Goal: Navigation & Orientation: Find specific page/section

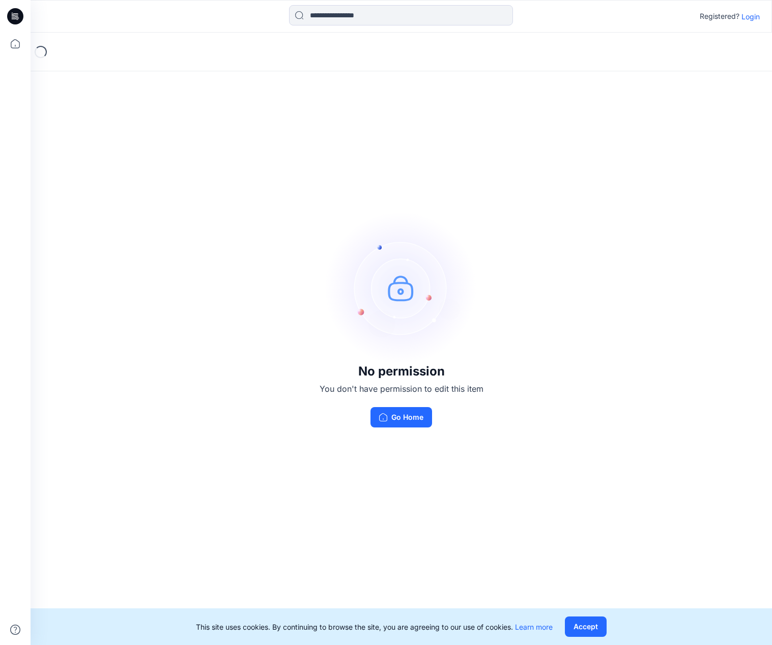
click at [754, 19] on p "Login" at bounding box center [751, 16] width 18 height 11
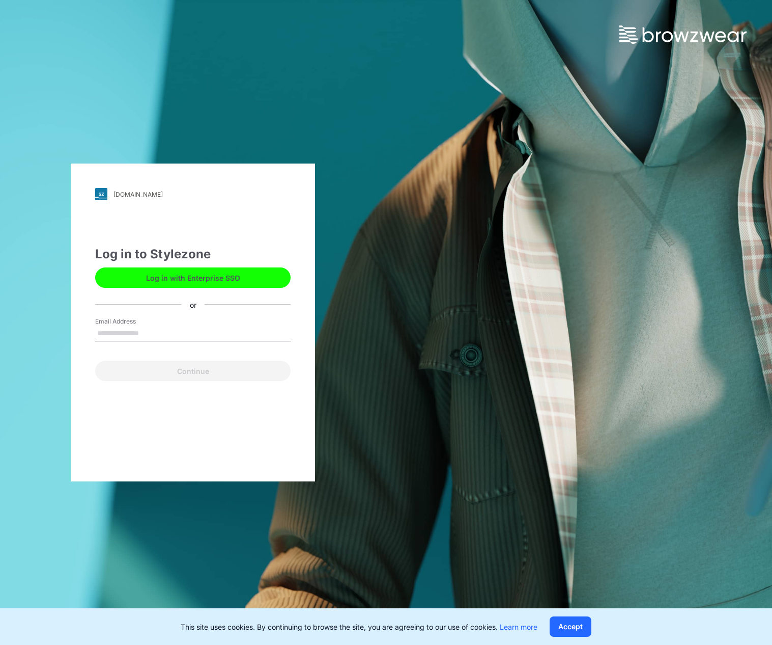
drag, startPoint x: 149, startPoint y: 335, endPoint x: 162, endPoint y: 334, distance: 13.8
click at [149, 335] on input "Email Address" at bounding box center [192, 333] width 195 height 15
type input "**********"
click at [188, 369] on button "Continue" at bounding box center [192, 370] width 195 height 20
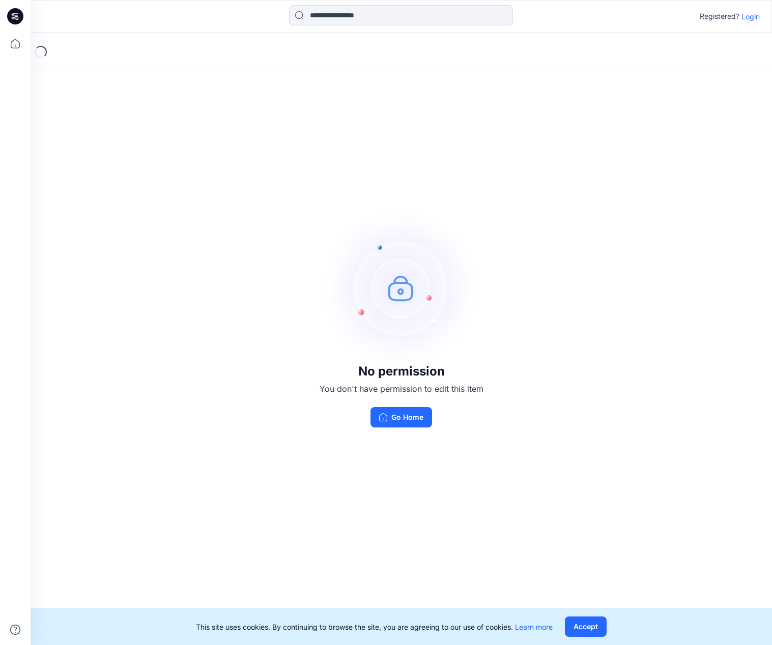
click at [753, 15] on p "Login" at bounding box center [751, 16] width 18 height 11
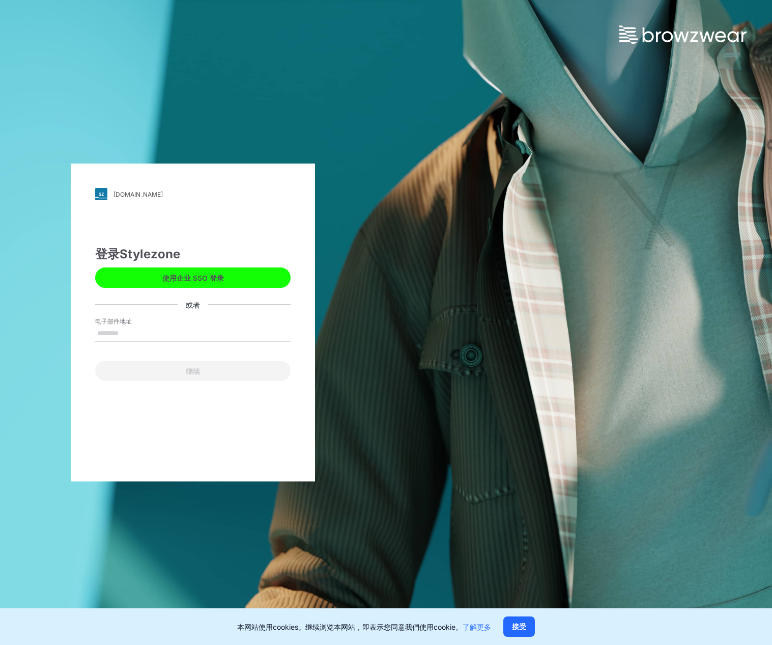
click at [129, 330] on input "电子邮件地址" at bounding box center [192, 333] width 195 height 15
type input "**********"
click at [193, 369] on button "继续" at bounding box center [192, 370] width 195 height 20
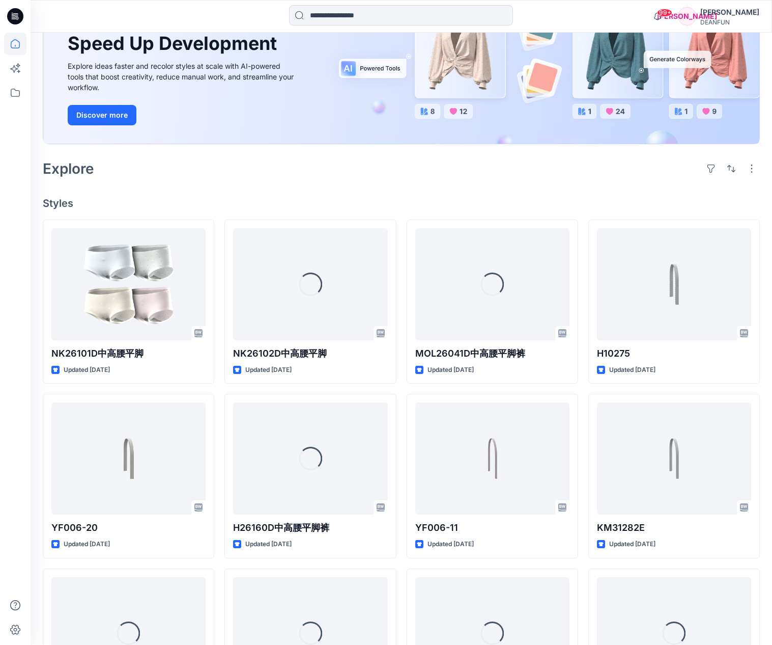
scroll to position [120, 0]
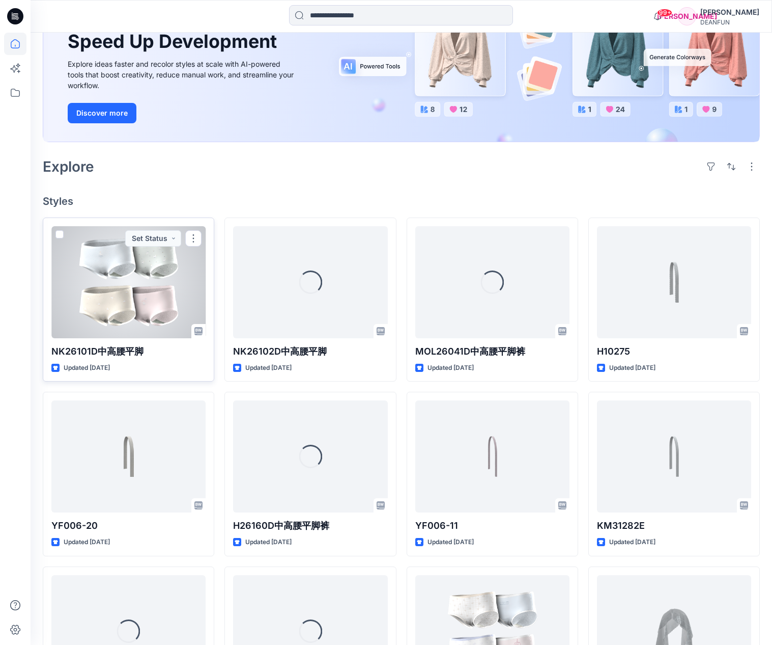
click at [142, 304] on div at bounding box center [128, 282] width 154 height 112
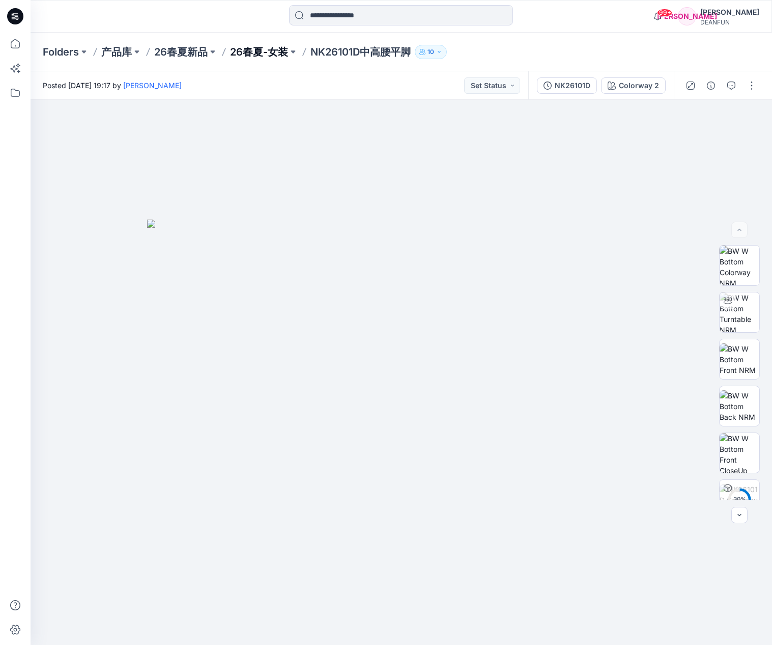
click at [259, 50] on p "26春夏-女装" at bounding box center [259, 52] width 58 height 14
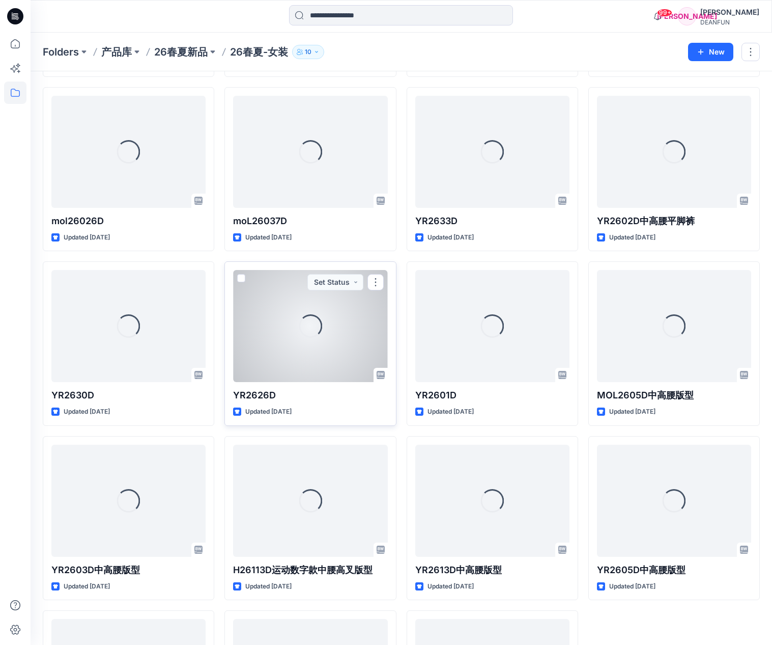
scroll to position [550, 0]
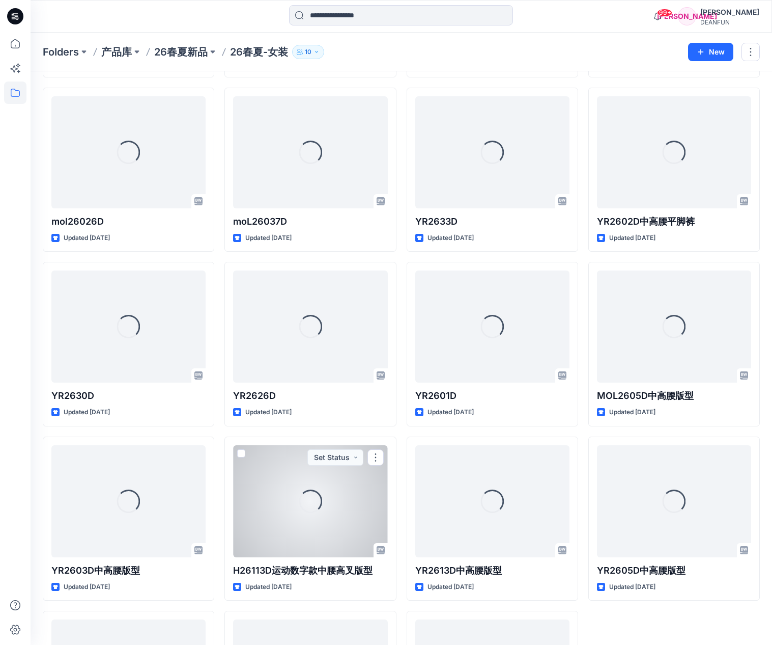
click at [296, 499] on div "Loading..." at bounding box center [310, 501] width 154 height 112
